Goal: Find contact information: Find contact information

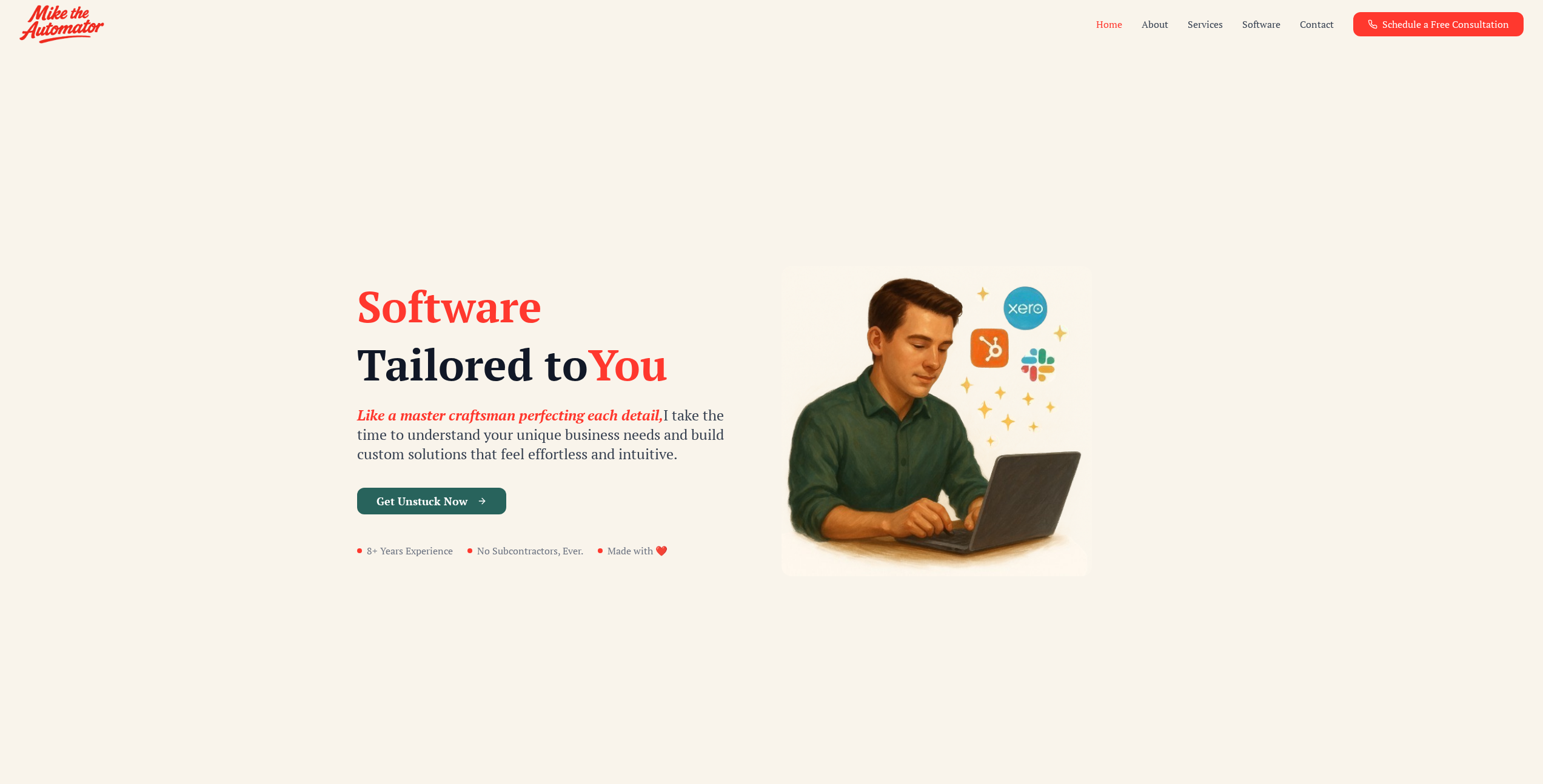
click at [448, 506] on button "Get Unstuck Now" at bounding box center [431, 501] width 149 height 26
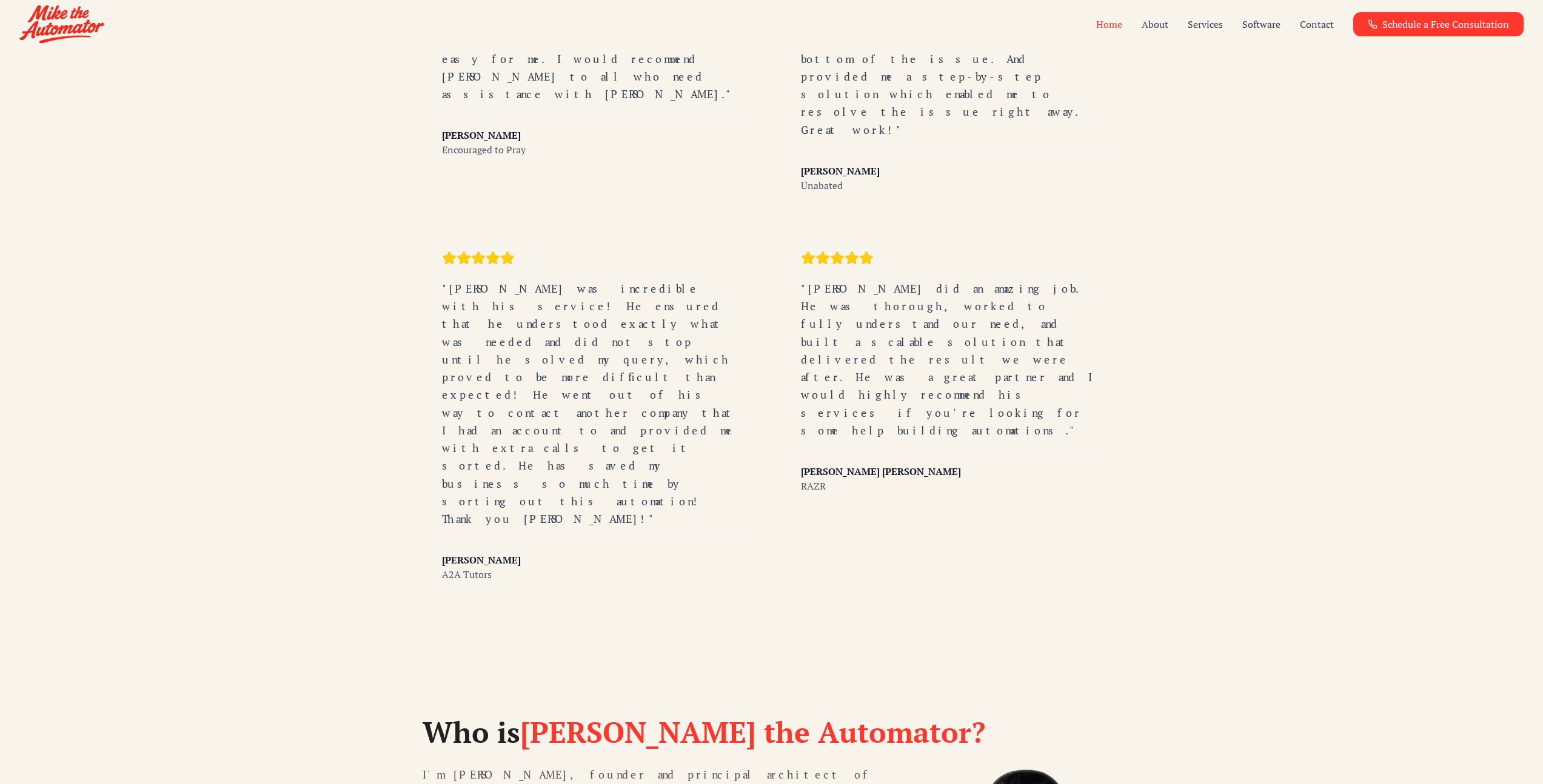
scroll to position [2778, 0]
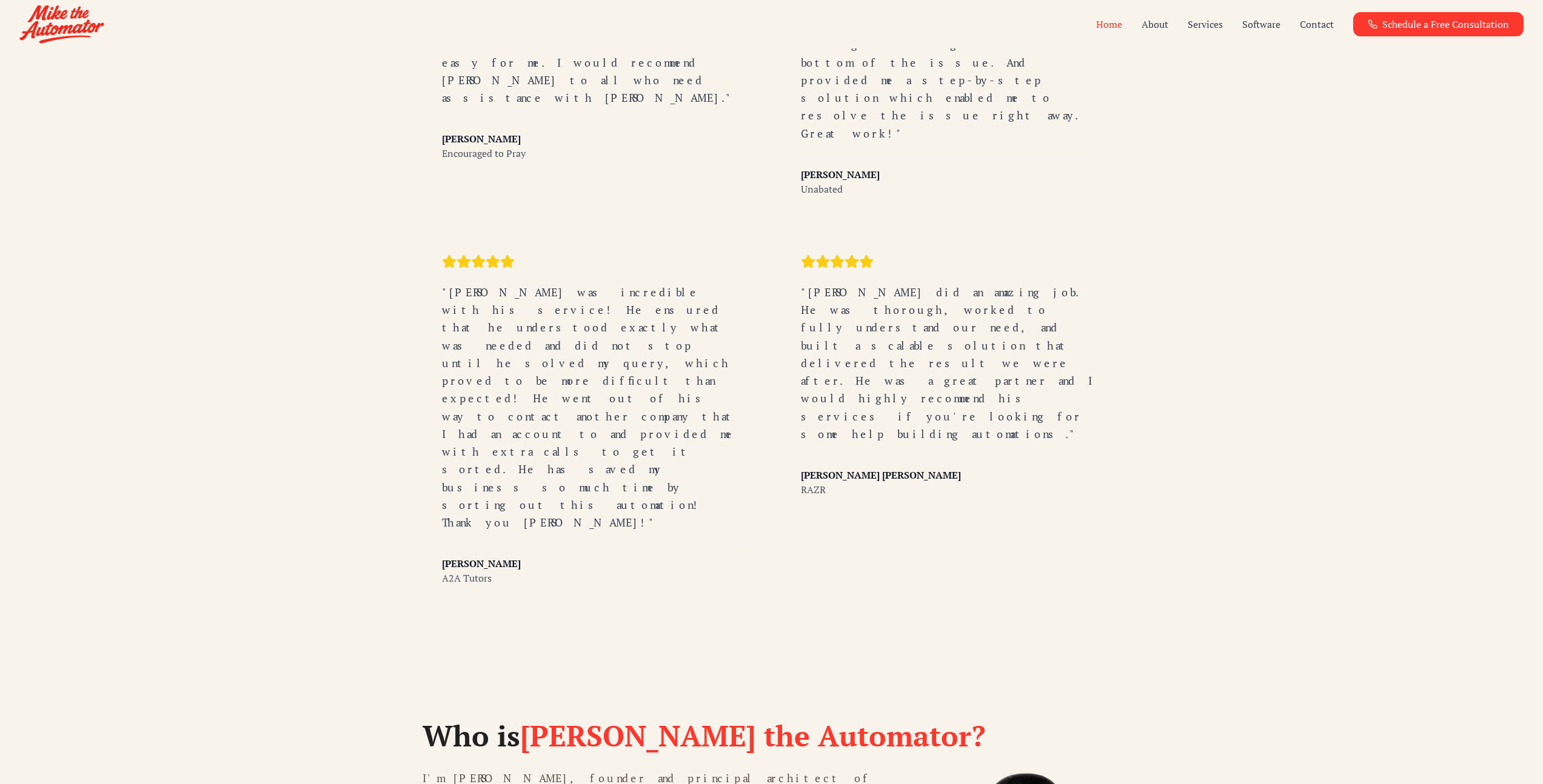
drag, startPoint x: 663, startPoint y: 531, endPoint x: 361, endPoint y: 493, distance: 304.4
drag, startPoint x: 384, startPoint y: 485, endPoint x: 699, endPoint y: 531, distance: 318.3
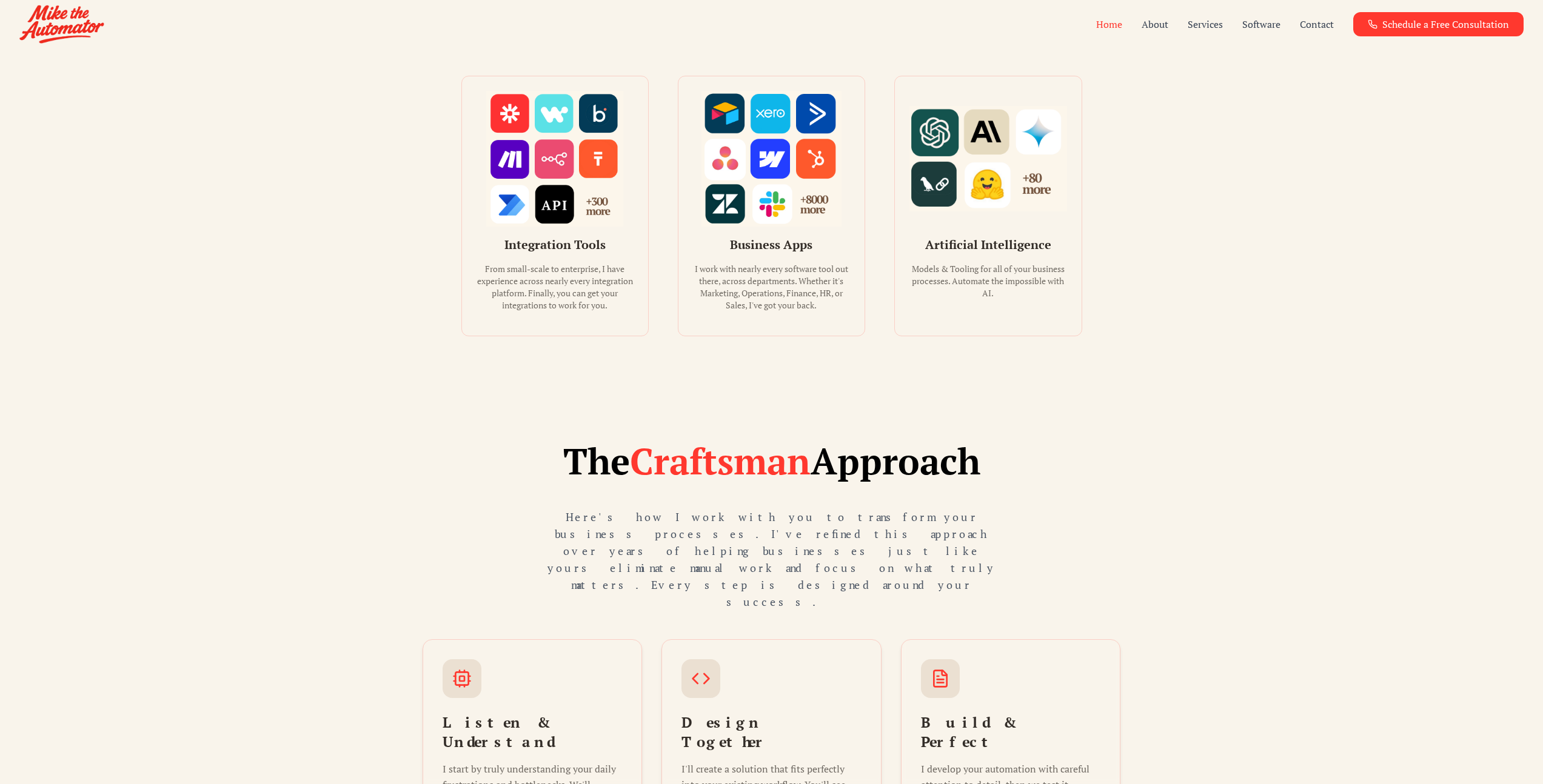
scroll to position [1656, 0]
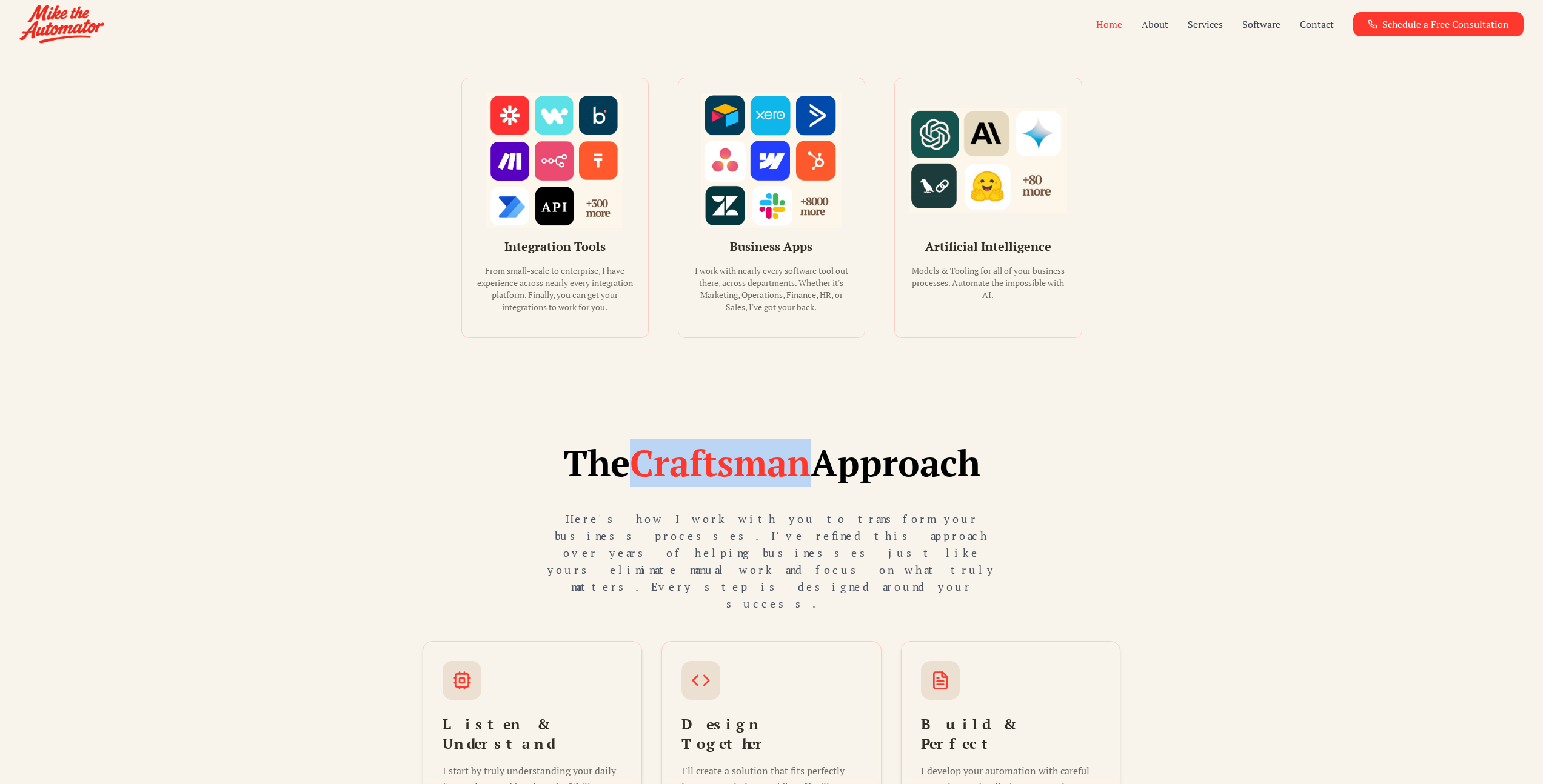
drag, startPoint x: 806, startPoint y: 412, endPoint x: 623, endPoint y: 422, distance: 183.3
click at [623, 445] on h2 "The Craftsman Approach" at bounding box center [771, 463] width 698 height 37
drag, startPoint x: 764, startPoint y: 418, endPoint x: 628, endPoint y: 420, distance: 136.0
click at [628, 445] on h2 "The Craftsman Approach" at bounding box center [771, 463] width 698 height 37
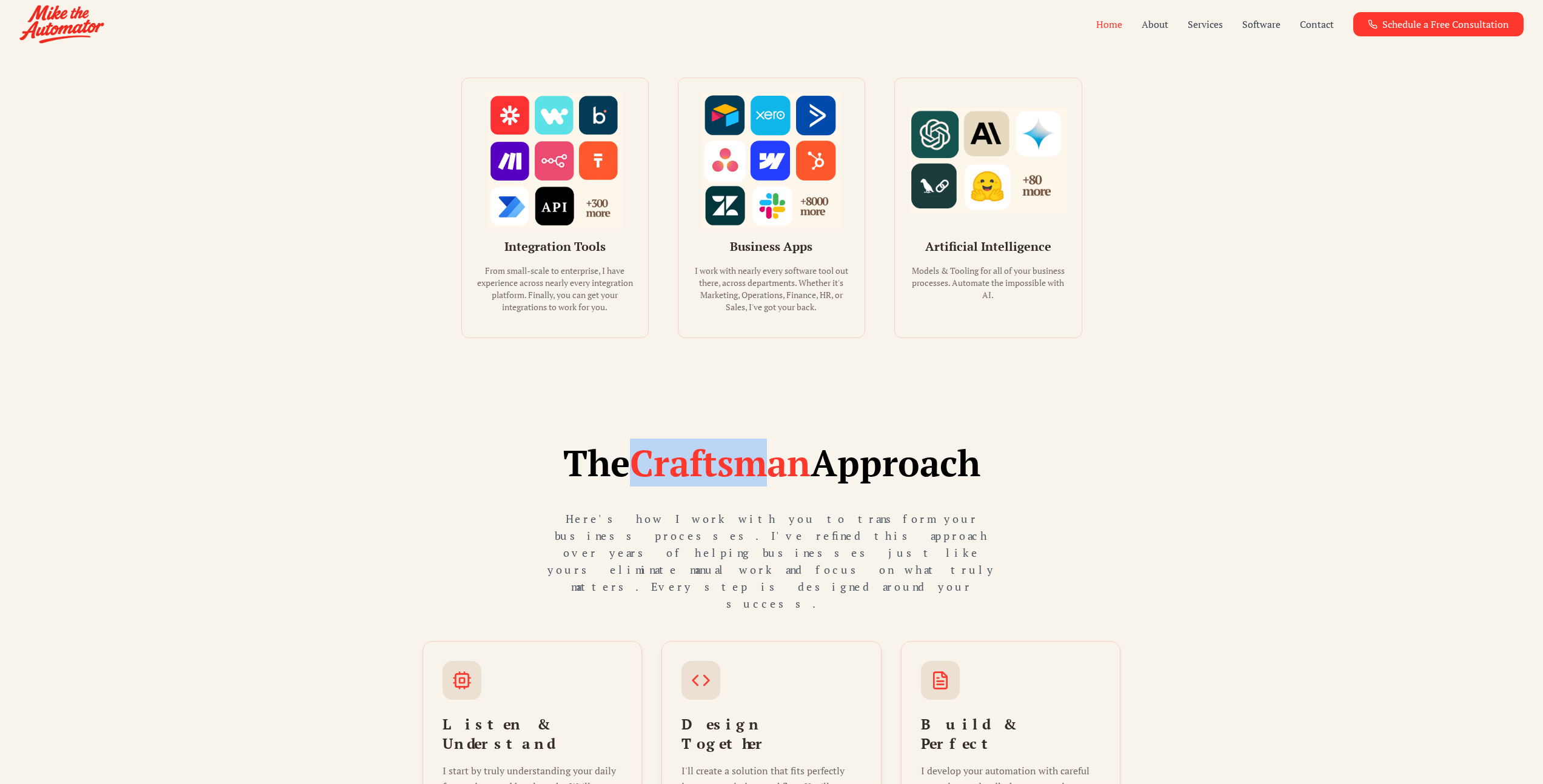
click at [628, 445] on h2 "The Craftsman Approach" at bounding box center [771, 463] width 698 height 37
drag, startPoint x: 628, startPoint y: 420, endPoint x: 788, endPoint y: 420, distance: 160.0
click at [788, 445] on h2 "The Craftsman Approach" at bounding box center [771, 463] width 698 height 37
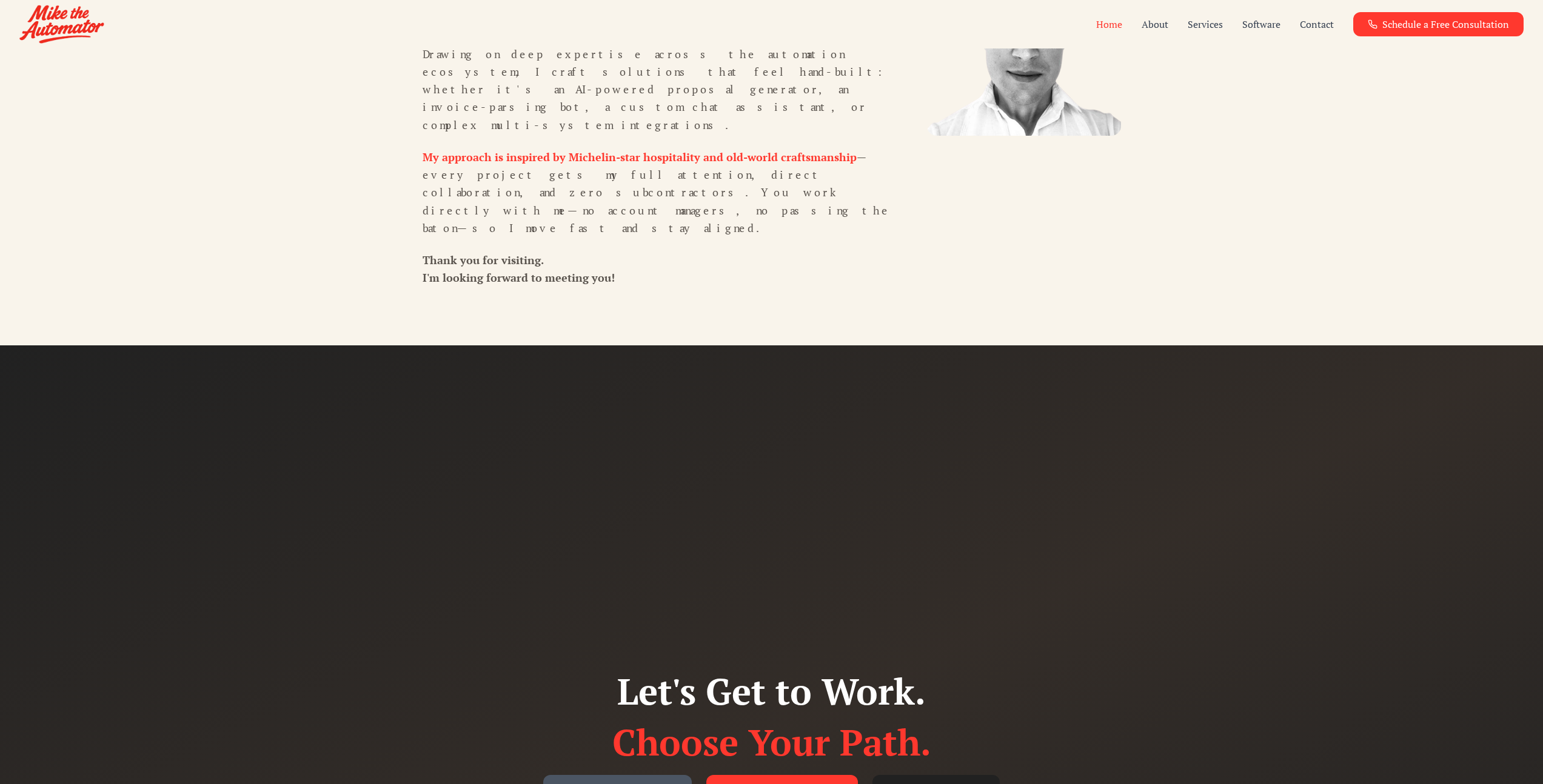
scroll to position [3600, 0]
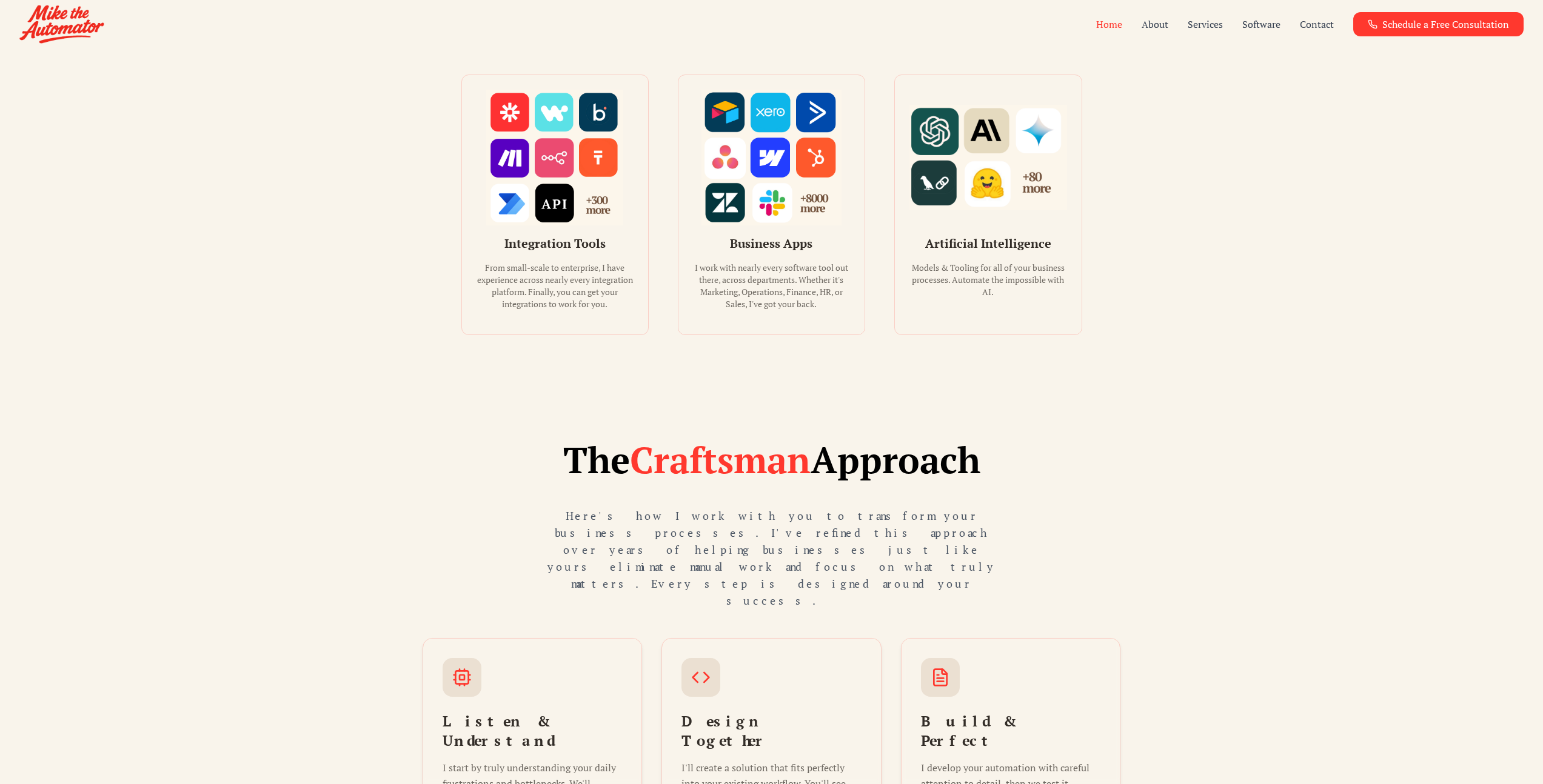
click at [863, 507] on p "Here's how I work with you to transform your business processes. I've refined t…" at bounding box center [772, 558] width 465 height 102
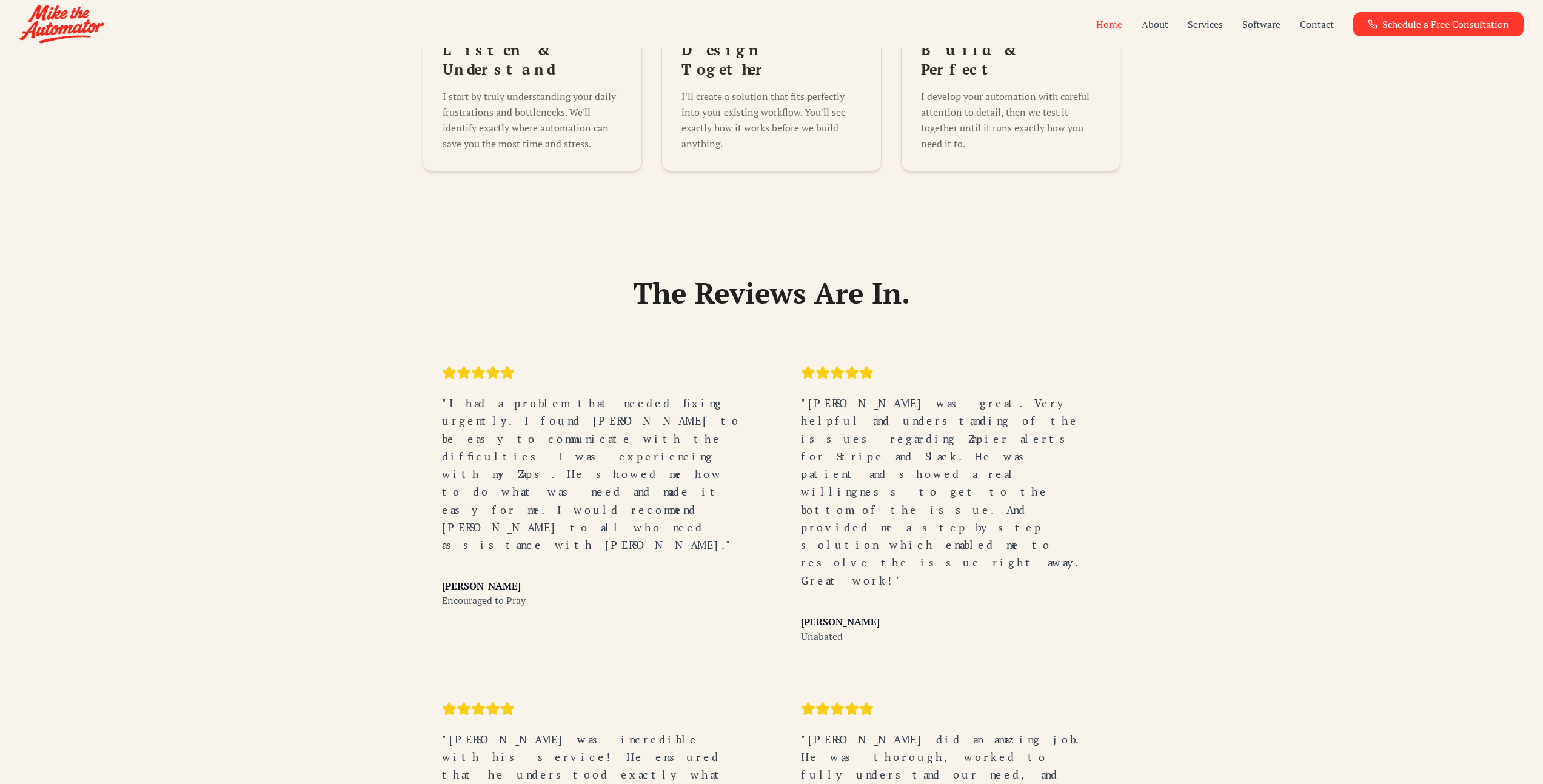
scroll to position [2407, 0]
